Goal: Communication & Community: Answer question/provide support

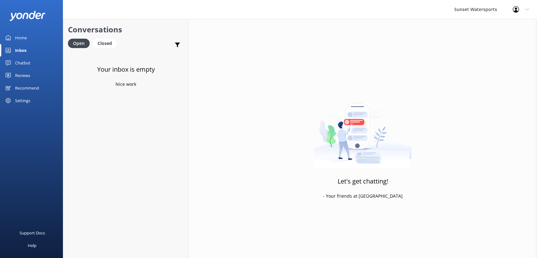
click at [105, 48] on div "Closed" at bounding box center [105, 43] width 24 height 9
click at [76, 46] on div "Open" at bounding box center [78, 43] width 21 height 9
click at [107, 64] on div "Website Visitor Bot: Small backpacks are allowed on [MEDICAL_DATA], but unfortu…" at bounding box center [128, 64] width 92 height 14
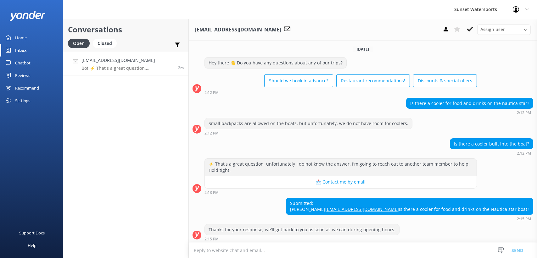
scroll to position [13, 0]
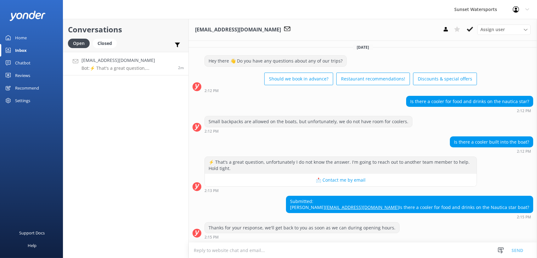
click at [232, 253] on textarea at bounding box center [363, 250] width 348 height 15
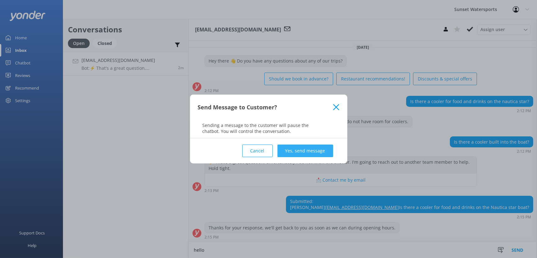
type textarea "hello"
click at [309, 148] on button "Yes, send message" at bounding box center [306, 151] width 56 height 13
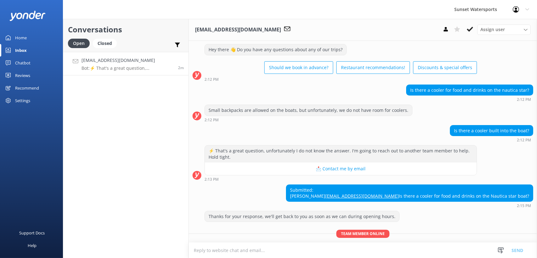
scroll to position [47, 0]
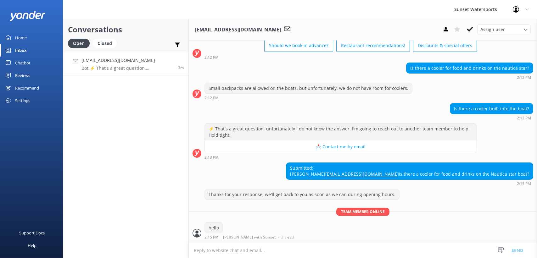
click at [224, 253] on textarea at bounding box center [363, 250] width 348 height 15
click at [468, 32] on icon at bounding box center [470, 29] width 6 height 6
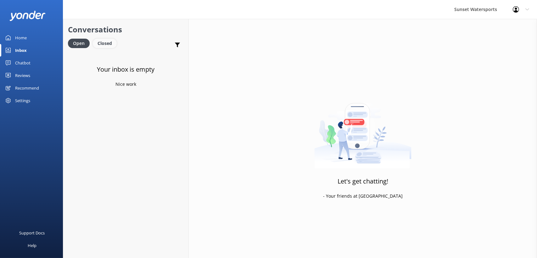
click at [99, 41] on div "Closed" at bounding box center [105, 43] width 24 height 9
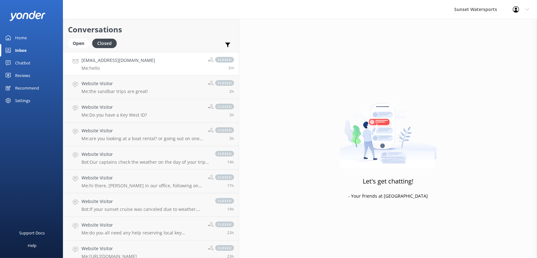
click at [121, 63] on h4 "[EMAIL_ADDRESS][DOMAIN_NAME]" at bounding box center [119, 60] width 74 height 7
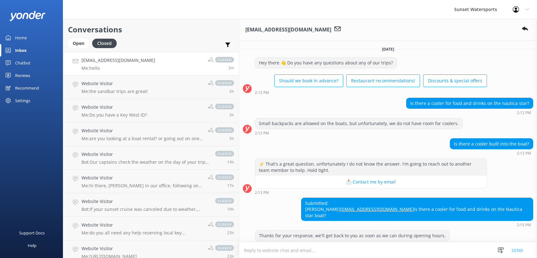
scroll to position [60, 0]
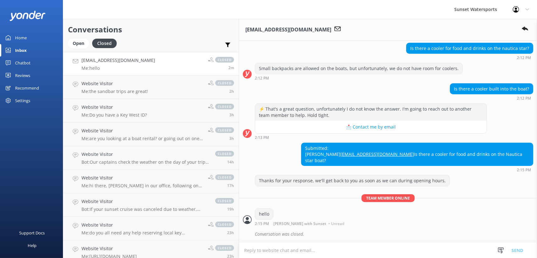
click at [239, 246] on textarea at bounding box center [388, 250] width 298 height 15
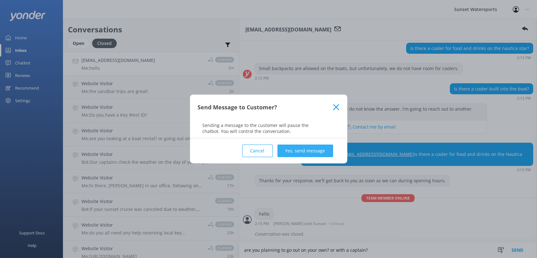
type textarea "are you planning to go out on your own? or with a captain?"
click at [312, 152] on button "Yes, send message" at bounding box center [306, 151] width 56 height 13
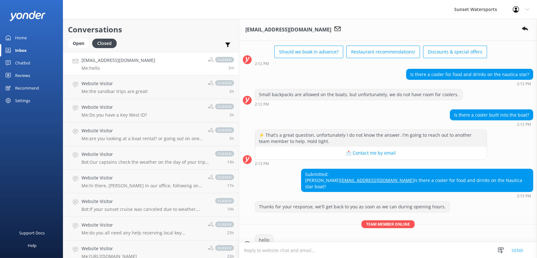
scroll to position [0, 0]
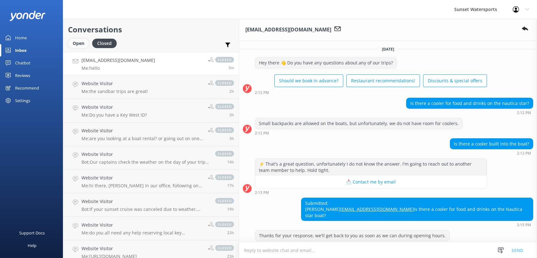
click at [80, 42] on div "Open" at bounding box center [78, 43] width 21 height 9
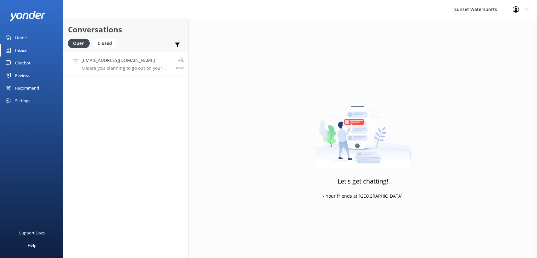
click at [113, 56] on link "[EMAIL_ADDRESS][DOMAIN_NAME] Me: are you planning to go out on your own? or wit…" at bounding box center [125, 64] width 125 height 24
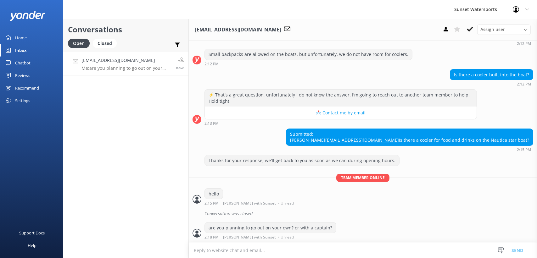
scroll to position [81, 0]
click at [471, 27] on icon at bounding box center [470, 29] width 6 height 6
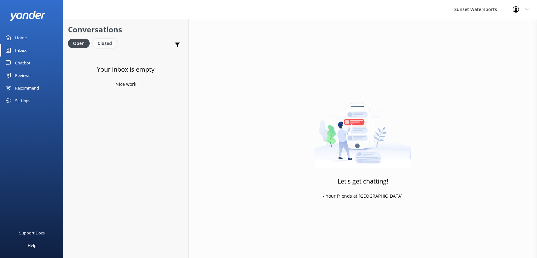
click at [103, 40] on div "Closed" at bounding box center [105, 43] width 24 height 9
click at [80, 40] on div "Open" at bounding box center [78, 43] width 21 height 9
click at [107, 42] on div "Closed" at bounding box center [105, 43] width 24 height 9
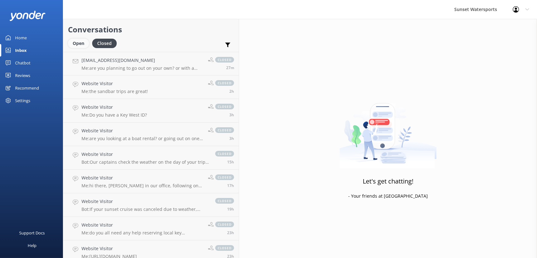
click at [83, 41] on div "Open" at bounding box center [78, 43] width 21 height 9
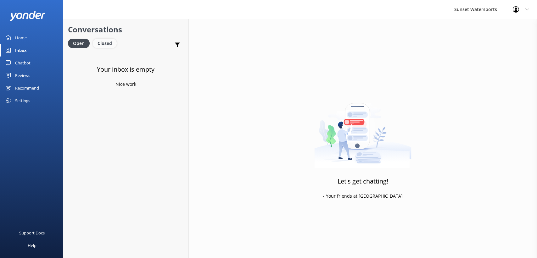
click at [101, 46] on div "Closed" at bounding box center [105, 43] width 24 height 9
click at [80, 41] on div "Open" at bounding box center [78, 43] width 21 height 9
click at [104, 45] on div "Closed" at bounding box center [105, 43] width 24 height 9
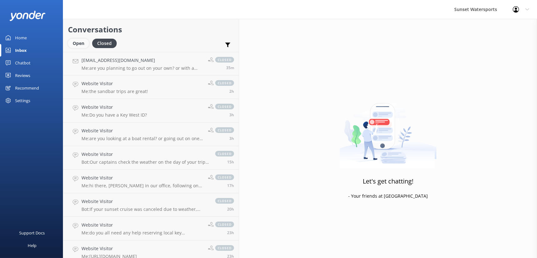
click at [82, 41] on div "Open" at bounding box center [78, 43] width 21 height 9
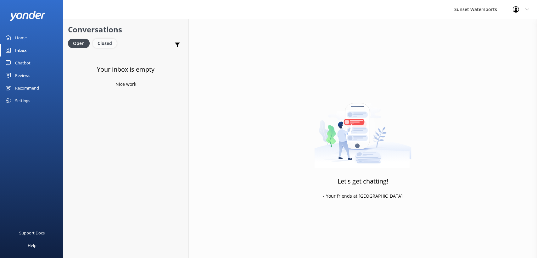
click at [95, 43] on div "Closed" at bounding box center [105, 43] width 24 height 9
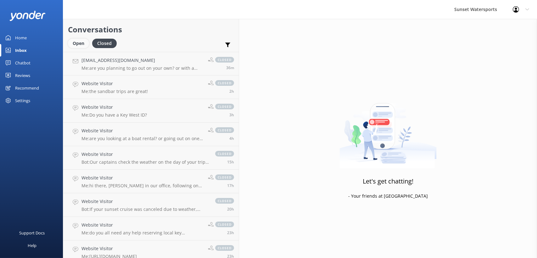
click at [75, 45] on div "Open" at bounding box center [78, 43] width 21 height 9
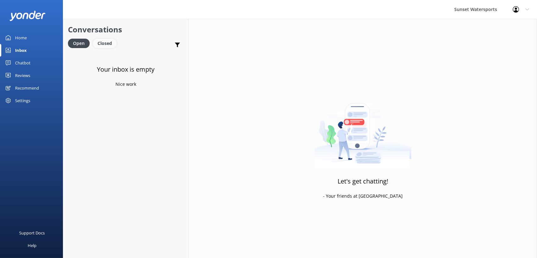
click at [104, 44] on div "Closed" at bounding box center [105, 43] width 24 height 9
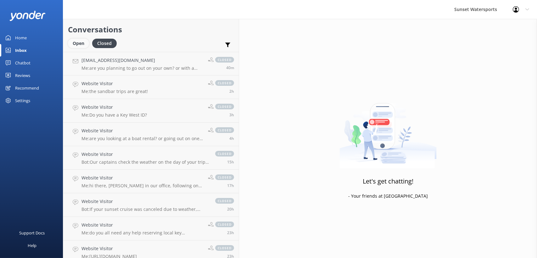
click at [74, 43] on div "Open" at bounding box center [78, 43] width 21 height 9
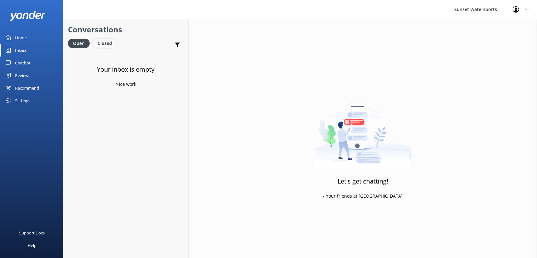
click at [106, 45] on div "Closed" at bounding box center [105, 43] width 24 height 9
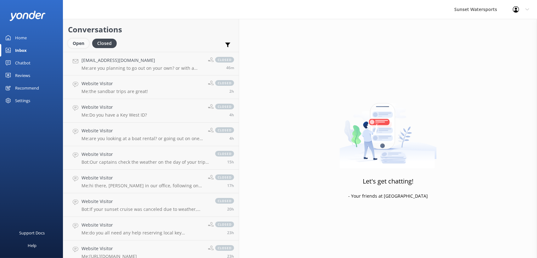
click at [79, 43] on div "Open" at bounding box center [78, 43] width 21 height 9
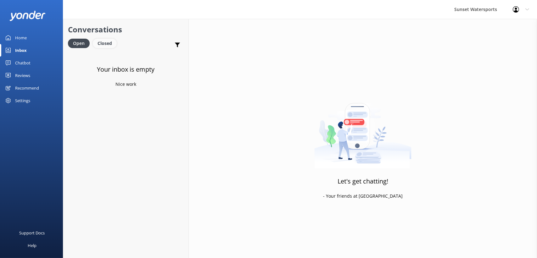
click at [100, 43] on div "Closed" at bounding box center [105, 43] width 24 height 9
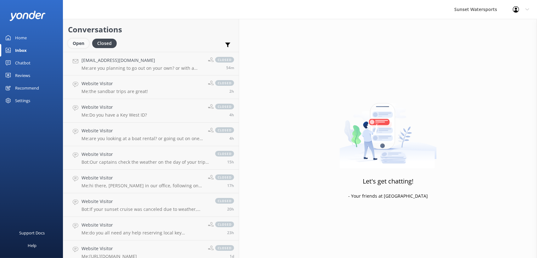
click at [82, 44] on div "Open" at bounding box center [78, 43] width 21 height 9
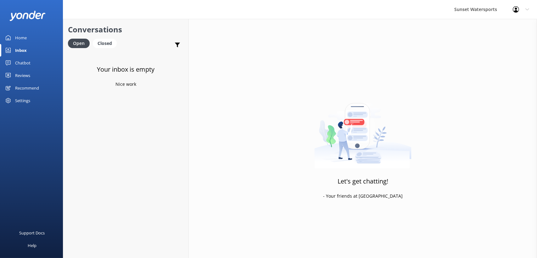
click at [107, 49] on div "Open Closed" at bounding box center [94, 46] width 52 height 15
click at [101, 45] on div "Closed" at bounding box center [105, 43] width 24 height 9
click at [76, 44] on div "Open" at bounding box center [78, 43] width 21 height 9
click at [105, 40] on div "Closed" at bounding box center [105, 43] width 24 height 9
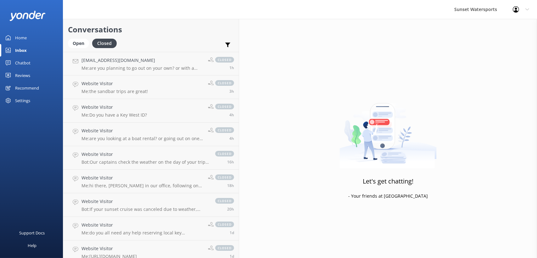
click at [80, 34] on h2 "Conversations" at bounding box center [151, 30] width 166 height 12
click at [80, 46] on div "Open" at bounding box center [78, 43] width 21 height 9
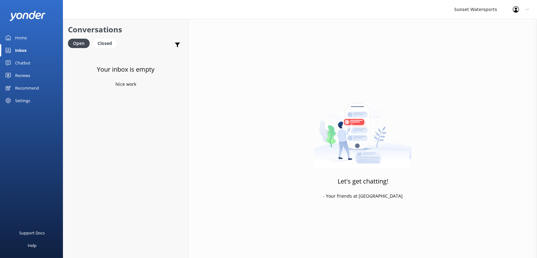
drag, startPoint x: 104, startPoint y: 44, endPoint x: 90, endPoint y: 44, distance: 13.9
click at [103, 44] on div "Closed" at bounding box center [105, 43] width 24 height 9
click at [82, 43] on div "Open" at bounding box center [78, 43] width 21 height 9
click at [106, 45] on div "Closed" at bounding box center [105, 43] width 24 height 9
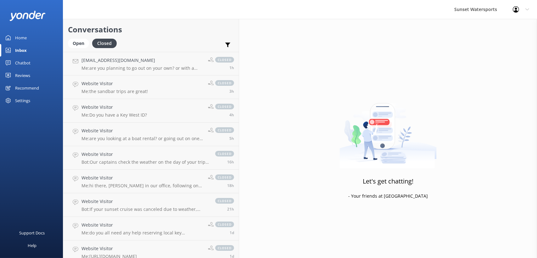
click at [89, 45] on link "Open" at bounding box center [80, 43] width 24 height 7
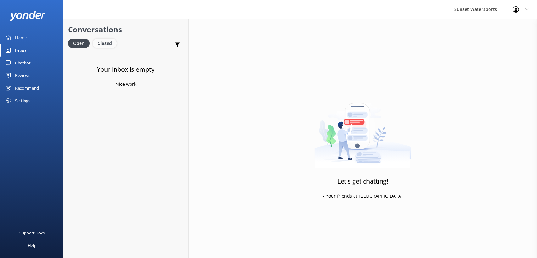
click at [105, 43] on div "Closed" at bounding box center [105, 43] width 24 height 9
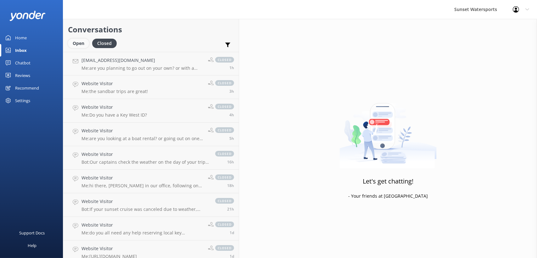
click at [75, 41] on div "Open" at bounding box center [78, 43] width 21 height 9
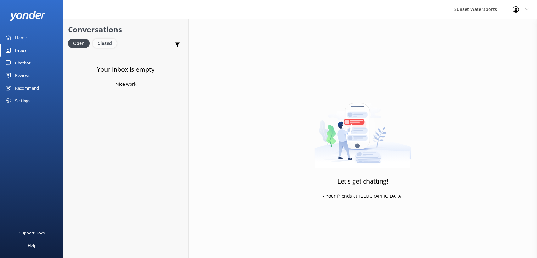
click at [110, 44] on div "Closed" at bounding box center [105, 43] width 24 height 9
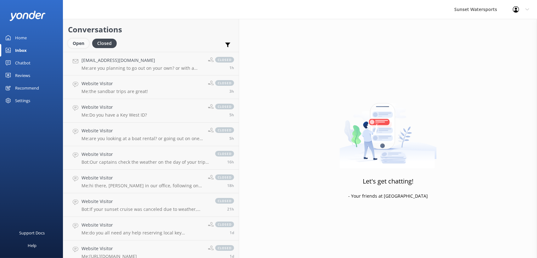
click at [70, 41] on div "Open" at bounding box center [78, 43] width 21 height 9
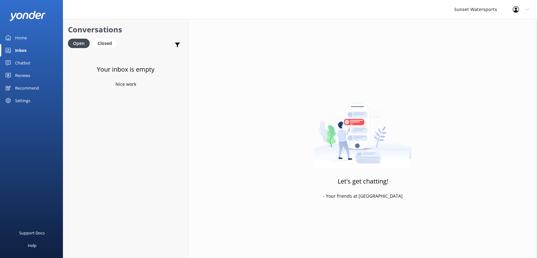
click at [517, 9] on icon at bounding box center [516, 9] width 6 height 6
click at [496, 43] on link "Logout" at bounding box center [506, 43] width 63 height 16
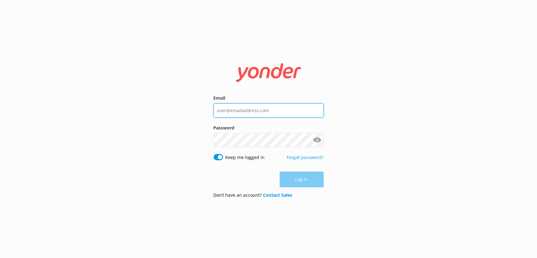
type input "[PERSON_NAME][EMAIL_ADDRESS][DOMAIN_NAME]"
